Goal: Information Seeking & Learning: Learn about a topic

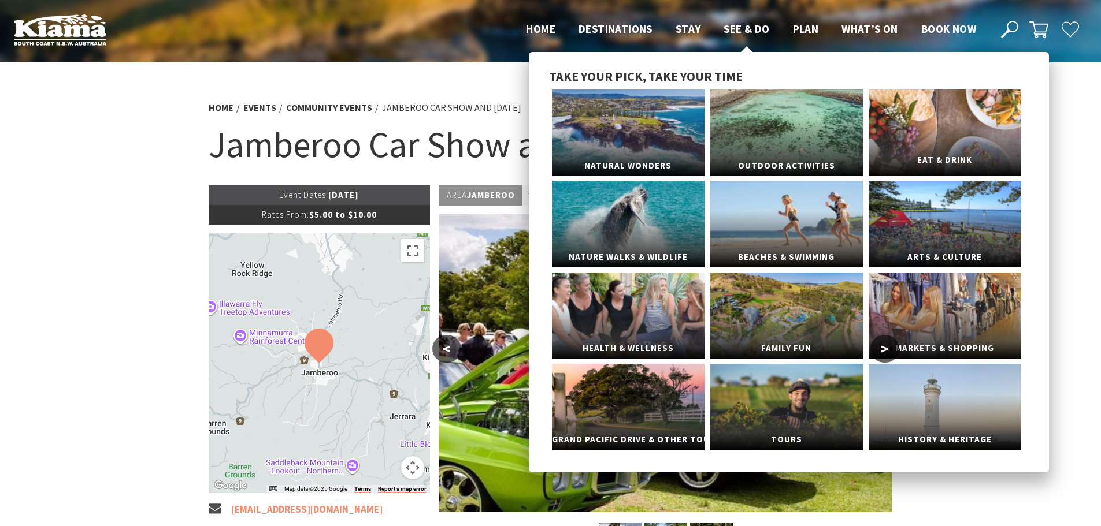
click at [955, 148] on link "Eat & Drink" at bounding box center [944, 133] width 153 height 87
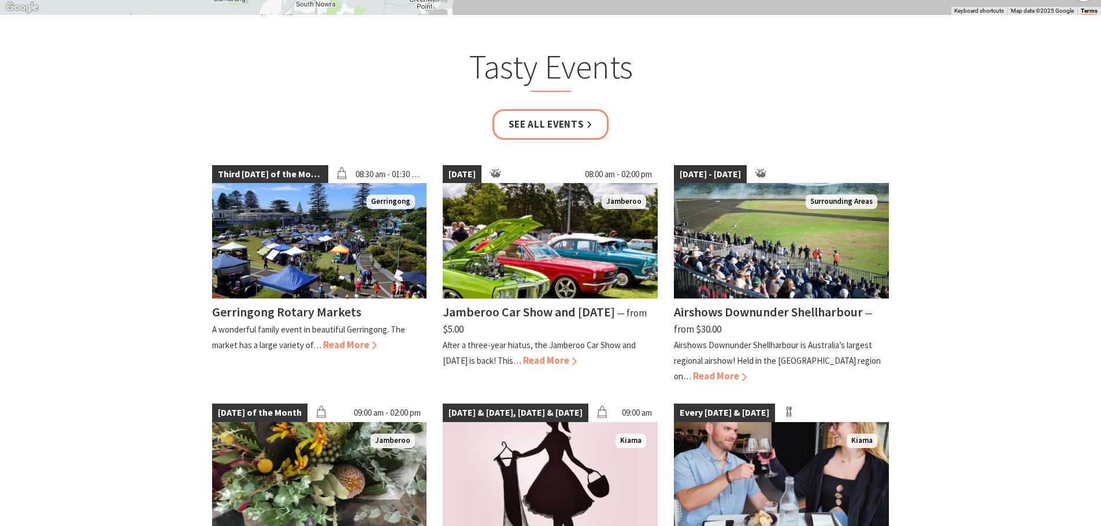
scroll to position [1733, 0]
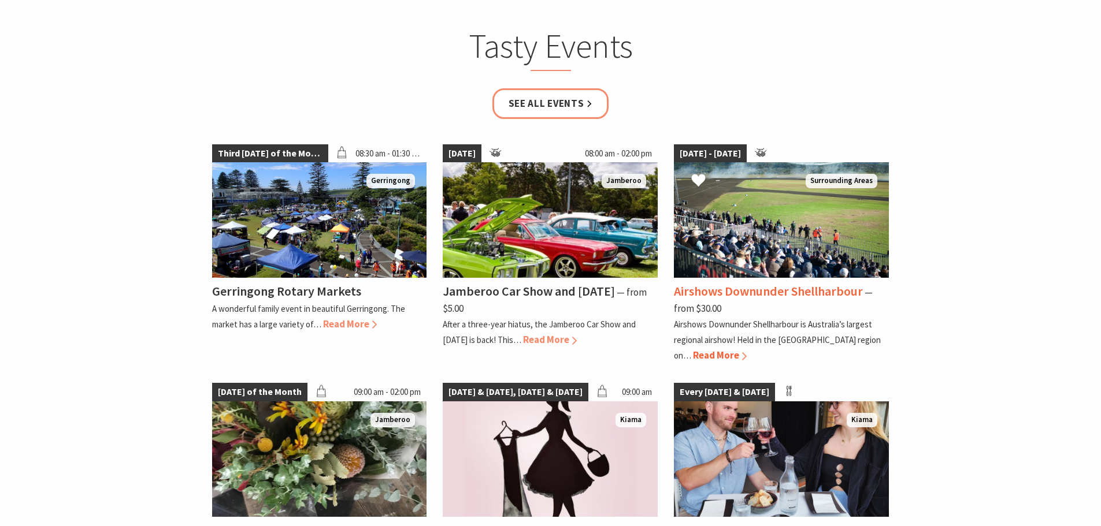
click at [713, 283] on h4 "Airshows Downunder Shellharbour" at bounding box center [768, 291] width 189 height 16
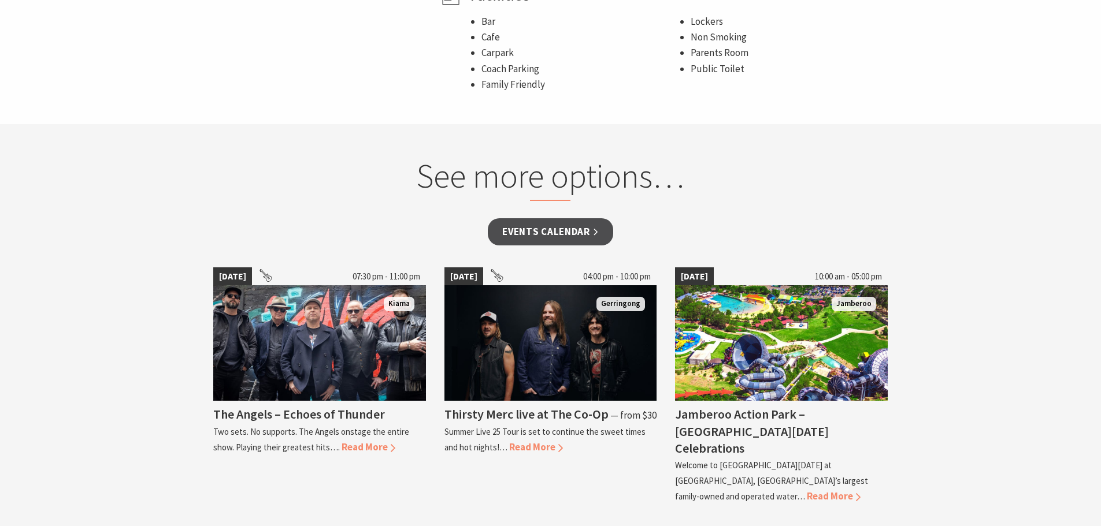
scroll to position [924, 0]
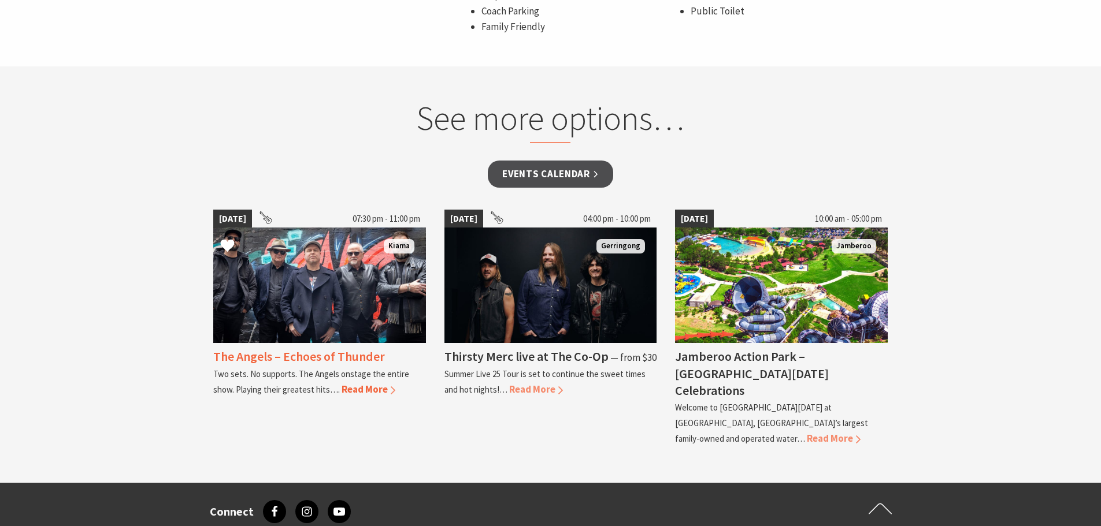
click at [341, 383] on span "Read More" at bounding box center [368, 389] width 54 height 13
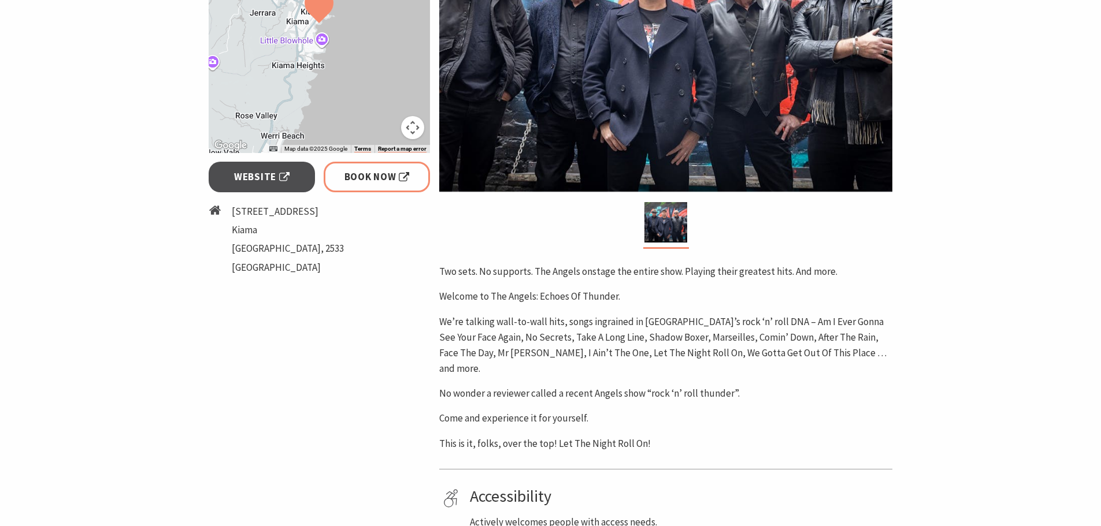
scroll to position [289, 0]
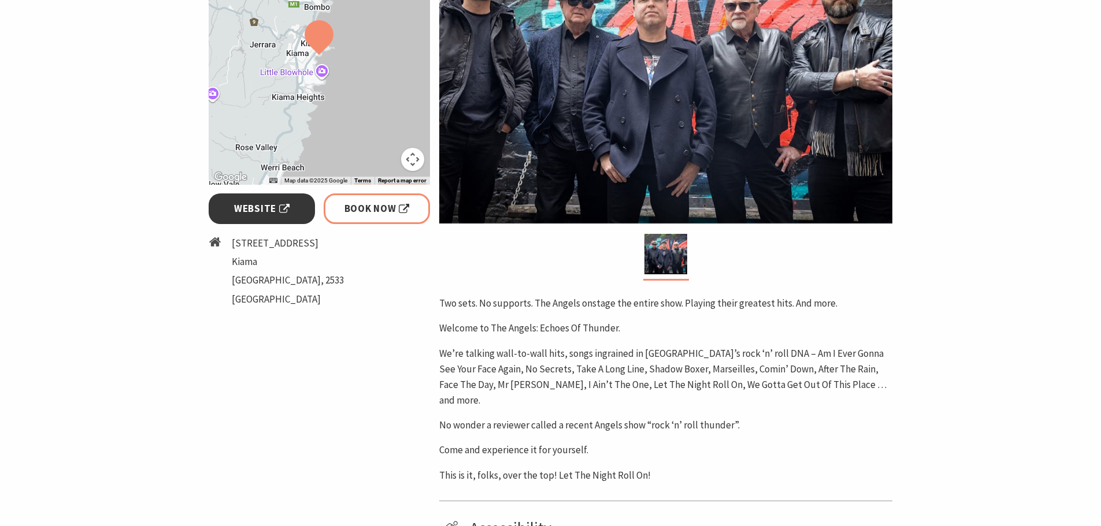
click at [266, 202] on span "Website" at bounding box center [261, 209] width 55 height 16
